Goal: Information Seeking & Learning: Learn about a topic

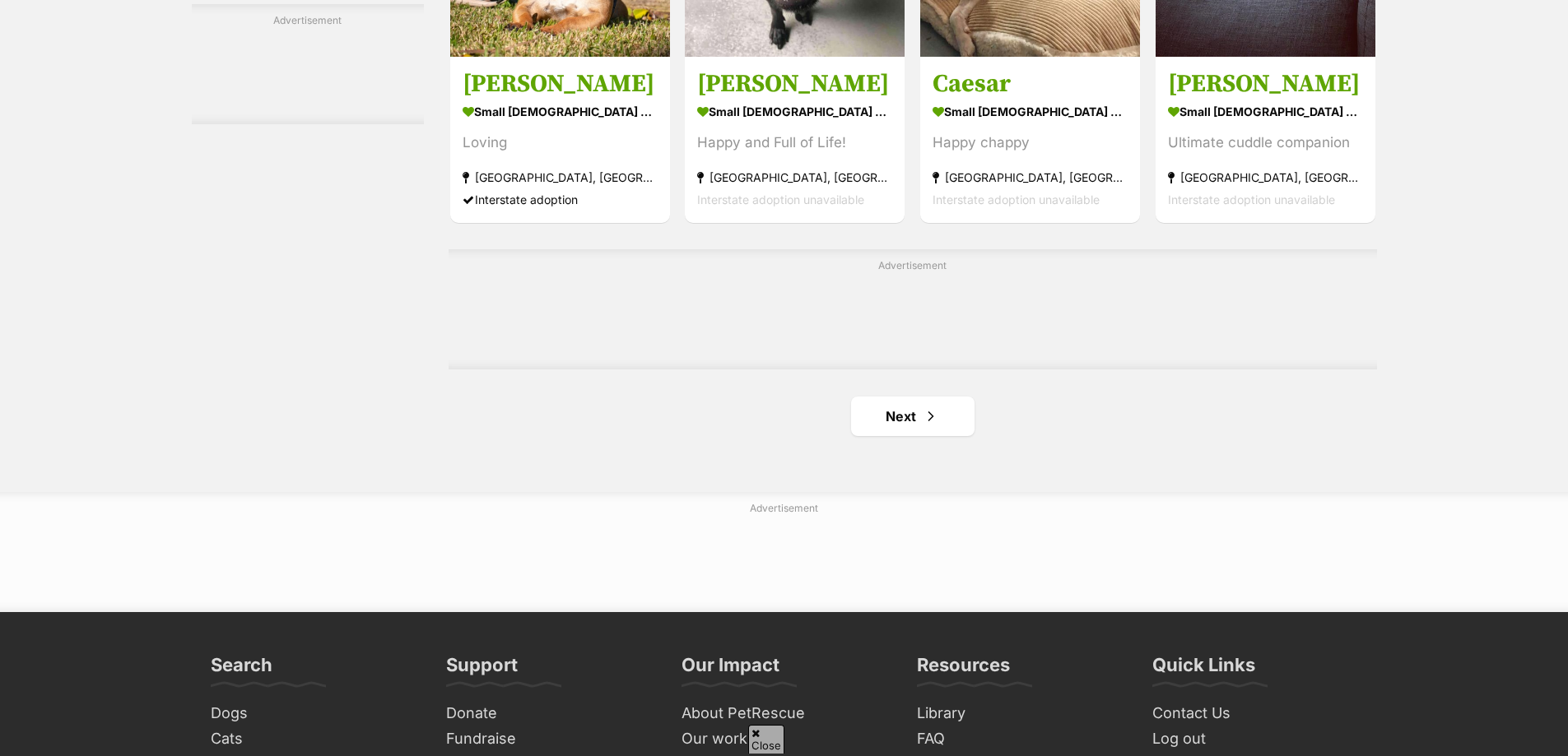
scroll to position [2715, 0]
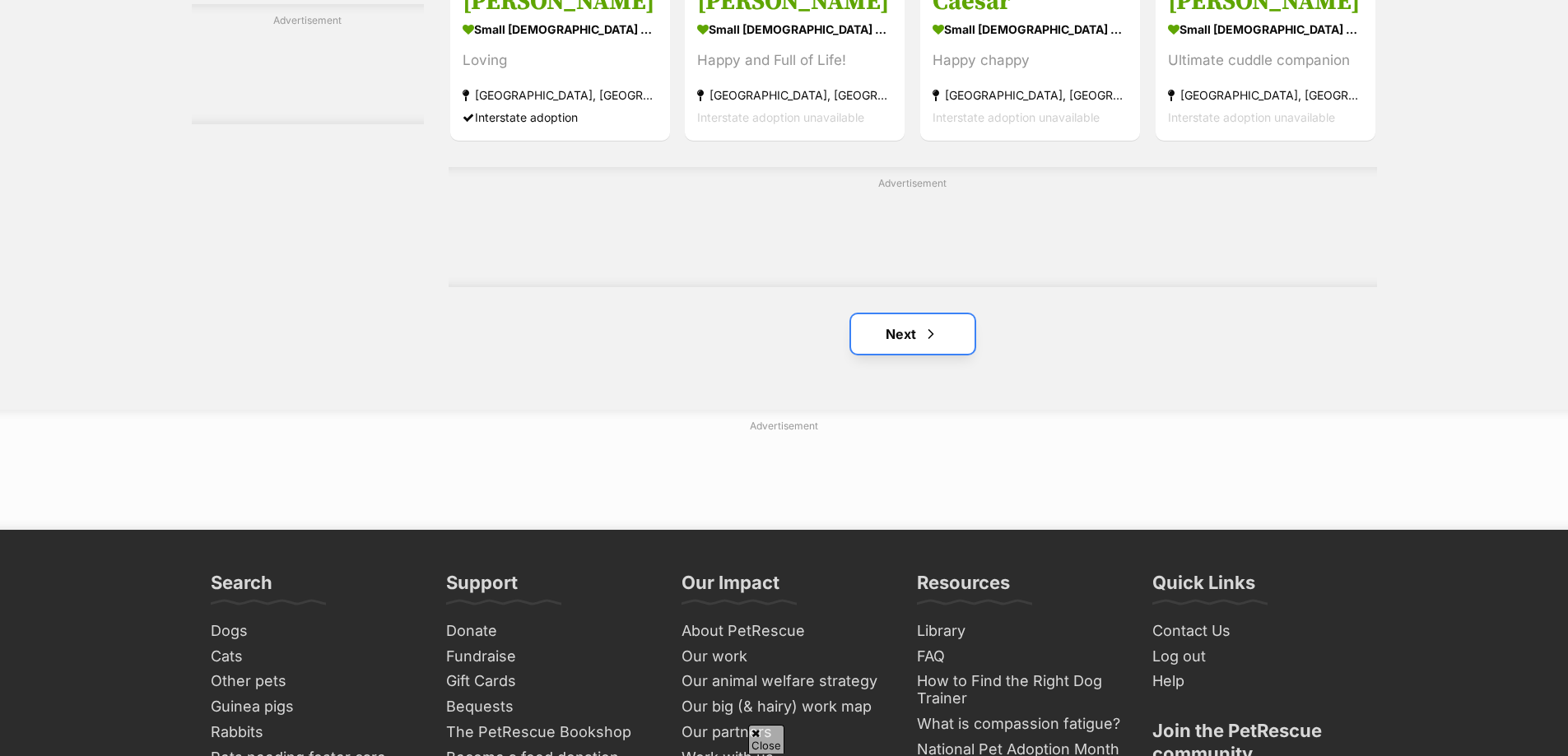
click at [886, 344] on link "Next" at bounding box center [913, 334] width 124 height 40
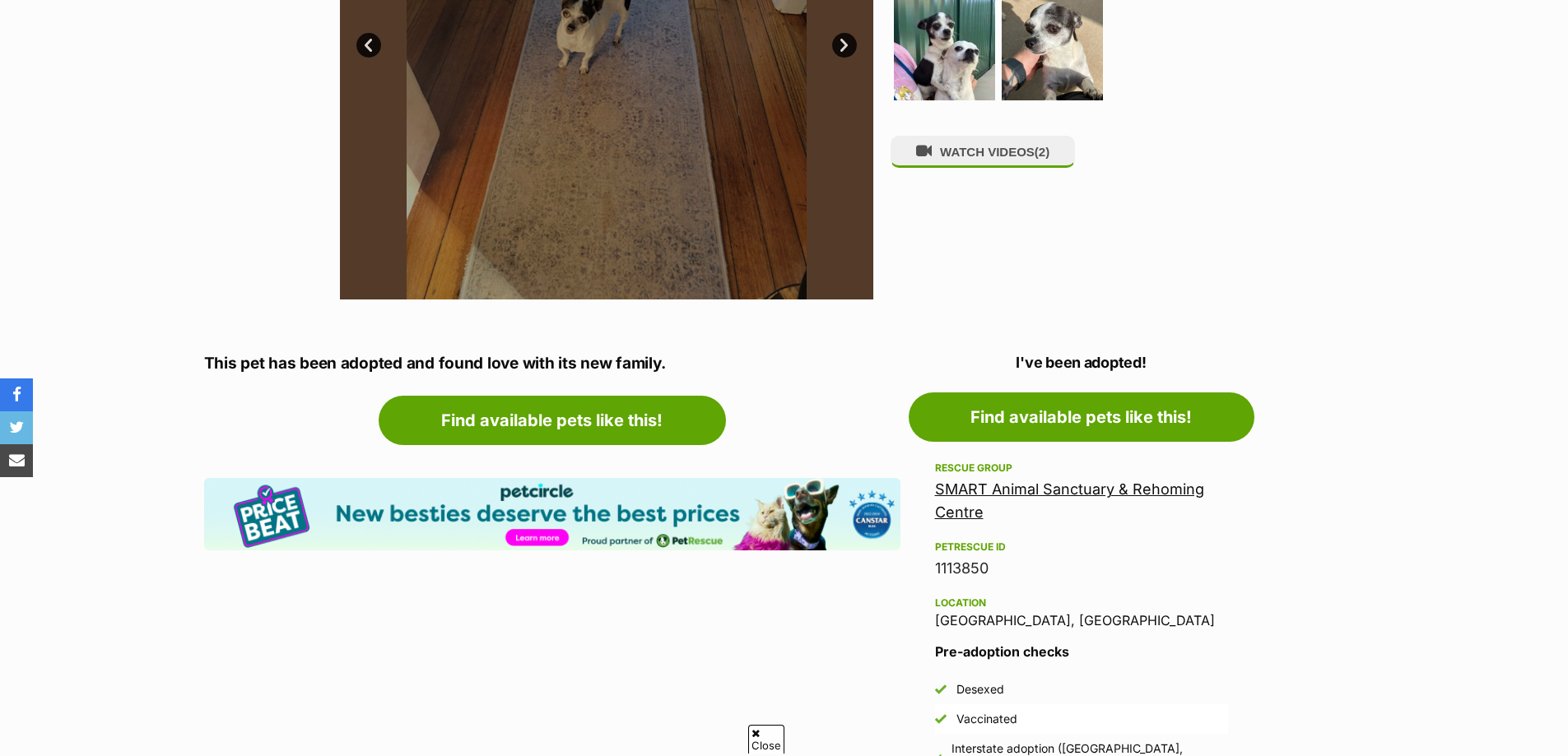
scroll to position [658, 0]
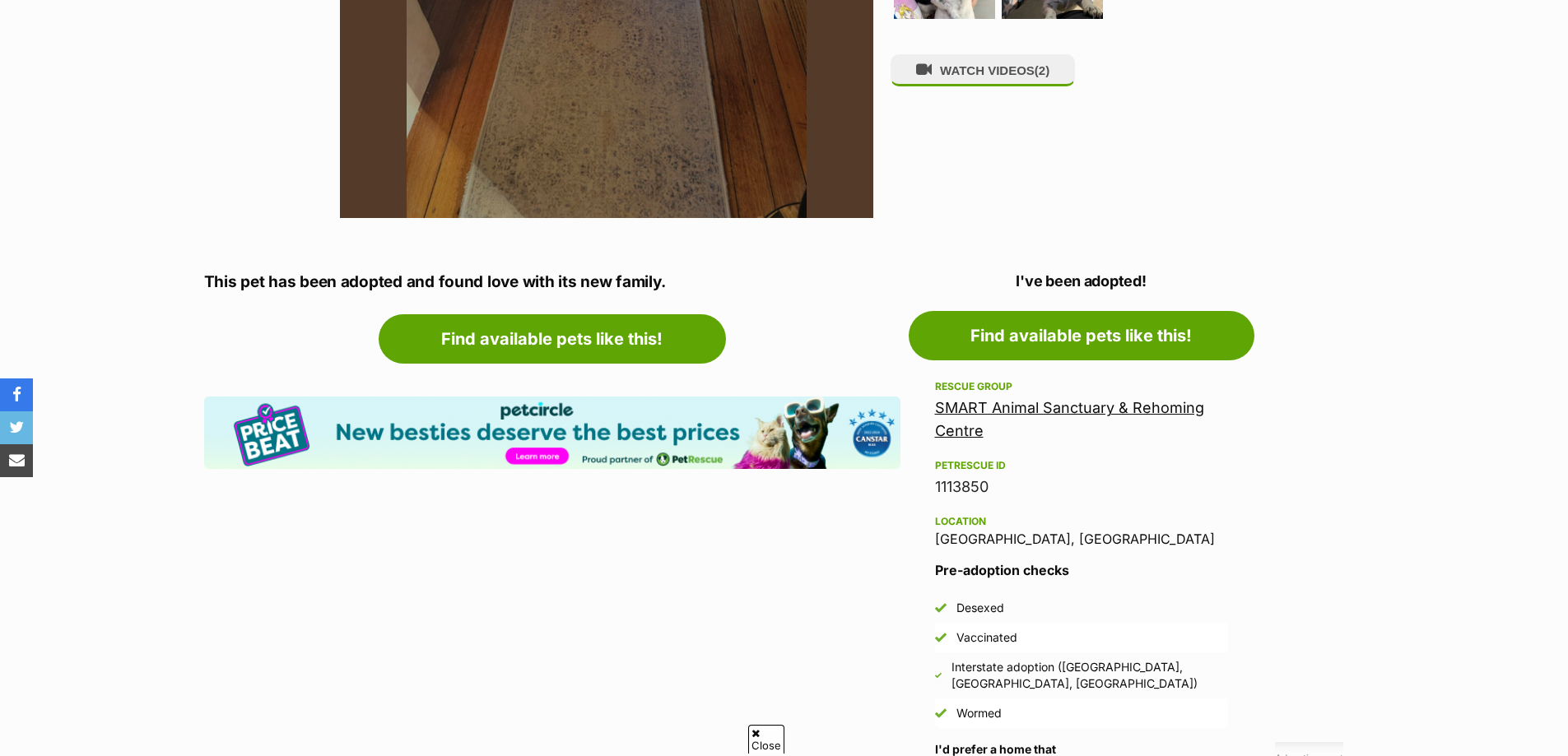
click at [1110, 410] on link "SMART Animal Sanctuary & Rehoming Centre" at bounding box center [1070, 420] width 269 height 40
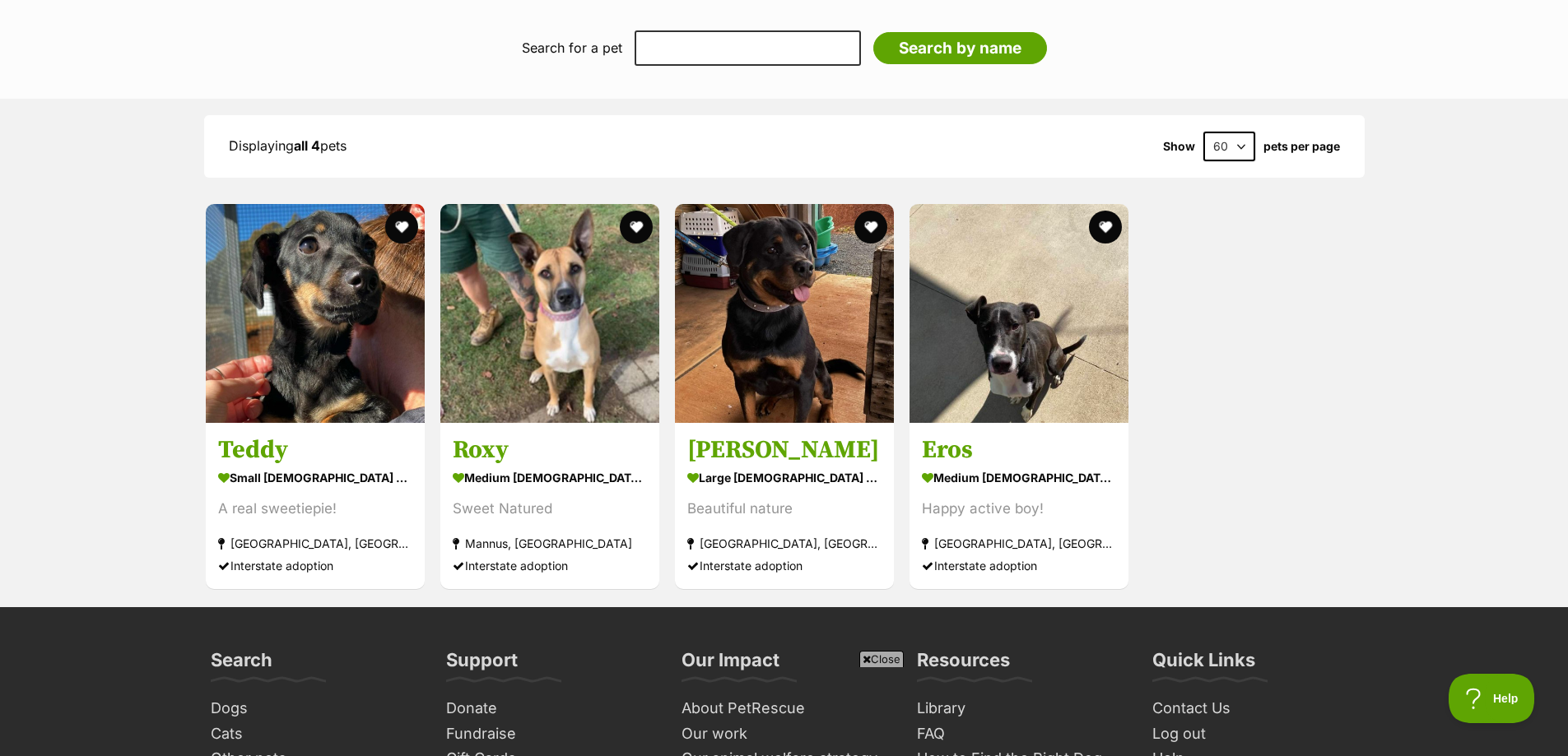
scroll to position [1563, 0]
